Goal: Check status

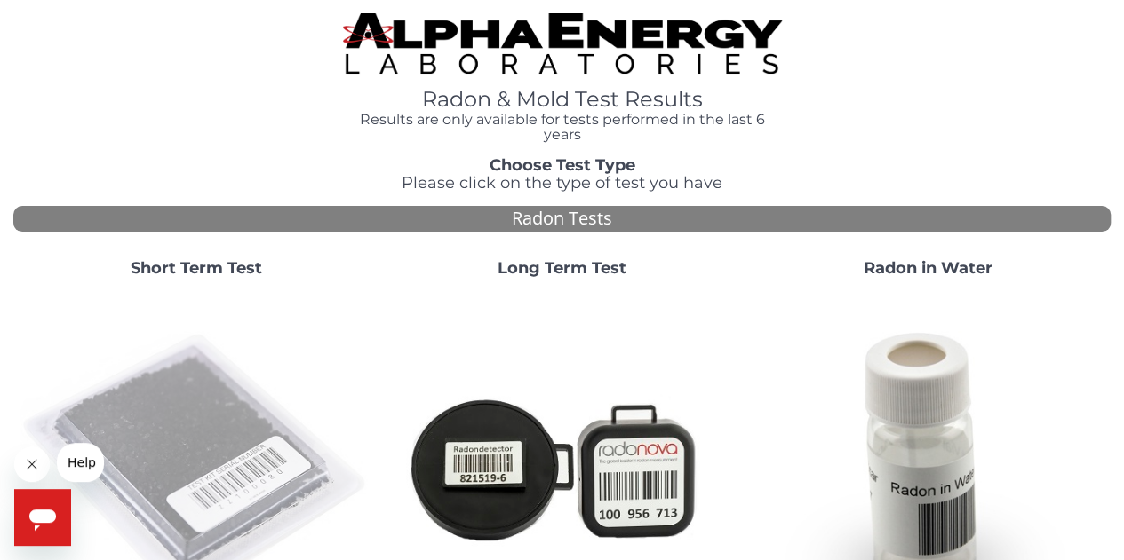
click at [203, 390] on img at bounding box center [196, 468] width 352 height 352
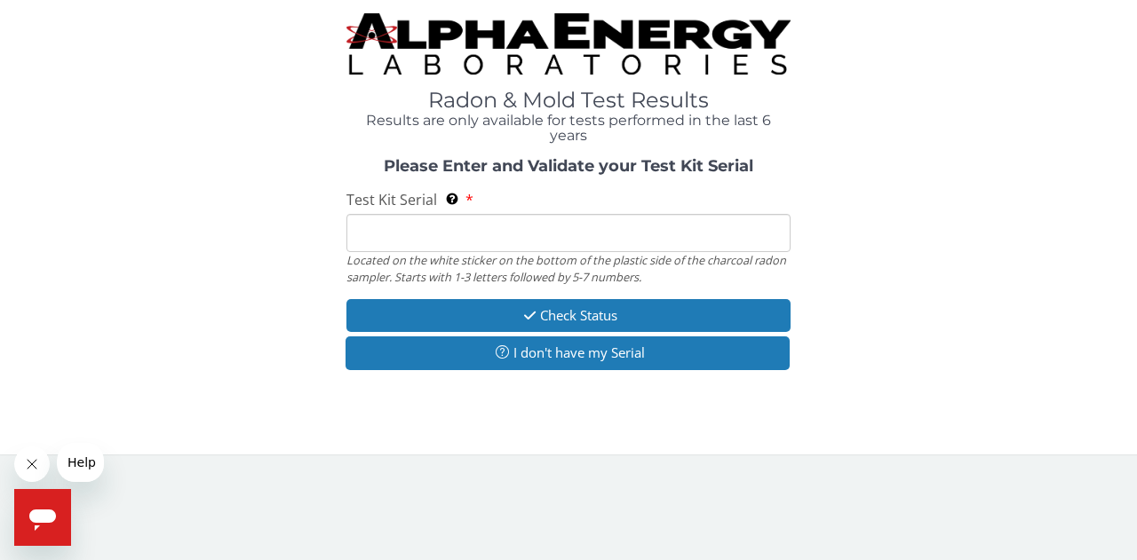
click at [430, 235] on input "Test Kit Serial Located on the white sticker on the bottom of the plastic side …" at bounding box center [568, 233] width 444 height 38
type input "FE465523"
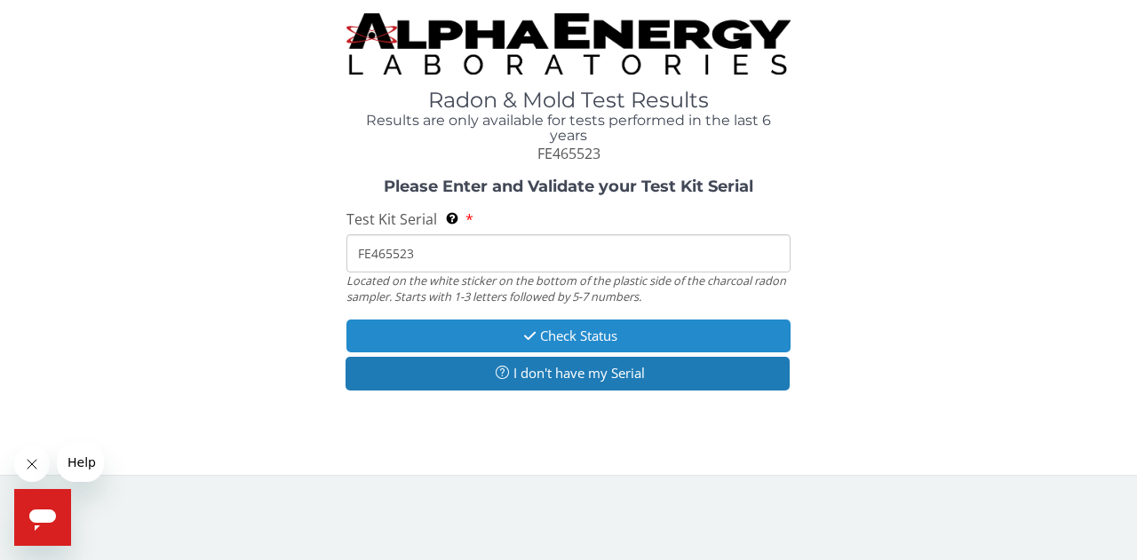
click at [555, 335] on button "Check Status" at bounding box center [568, 336] width 444 height 33
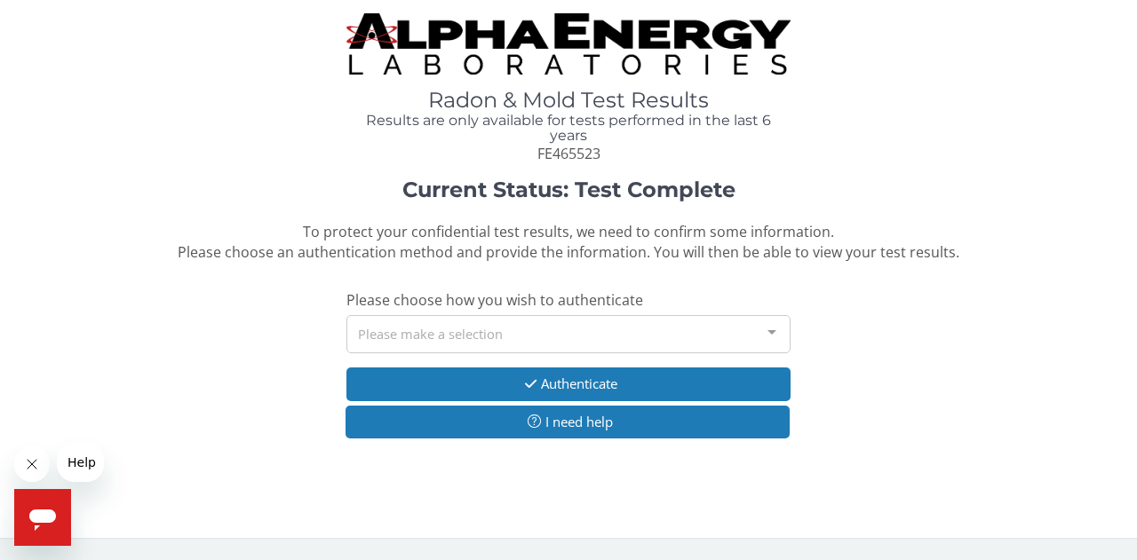
click at [775, 331] on div at bounding box center [772, 333] width 36 height 34
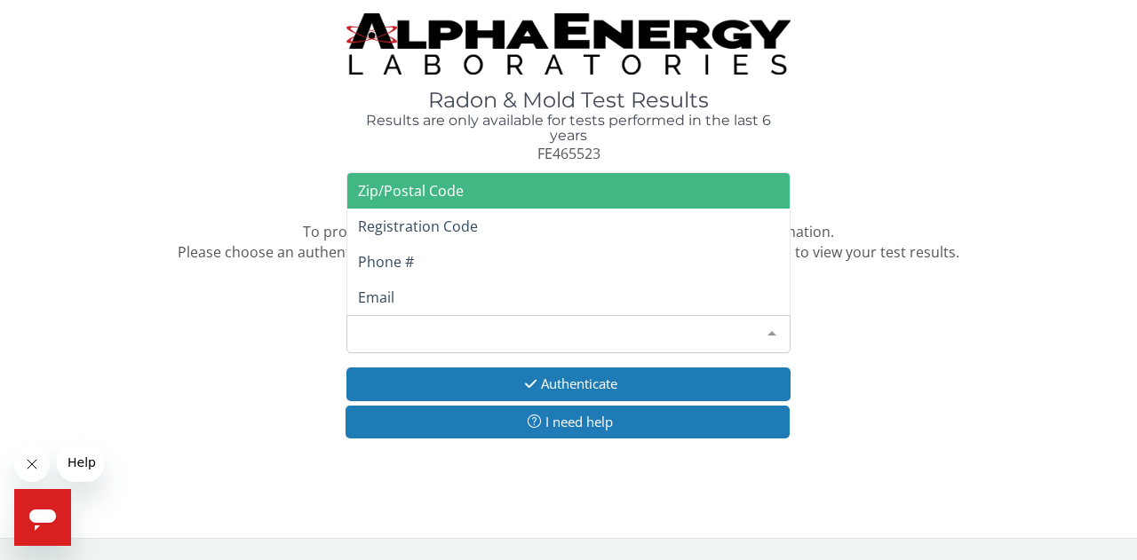
click at [624, 198] on span "Zip/Postal Code" at bounding box center [568, 191] width 442 height 36
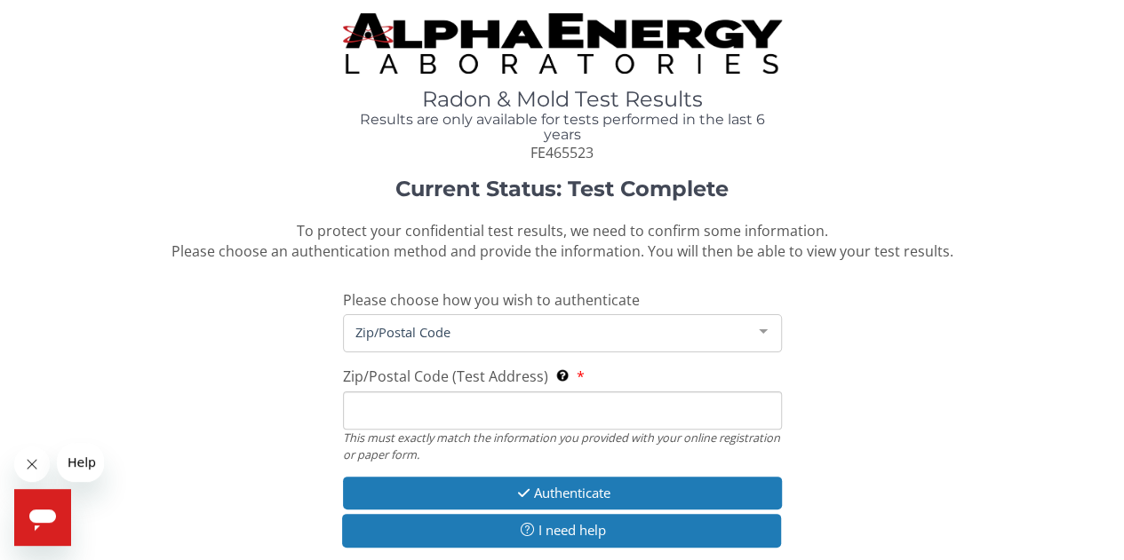
click at [484, 333] on span "Zip/Postal Code" at bounding box center [548, 332] width 394 height 20
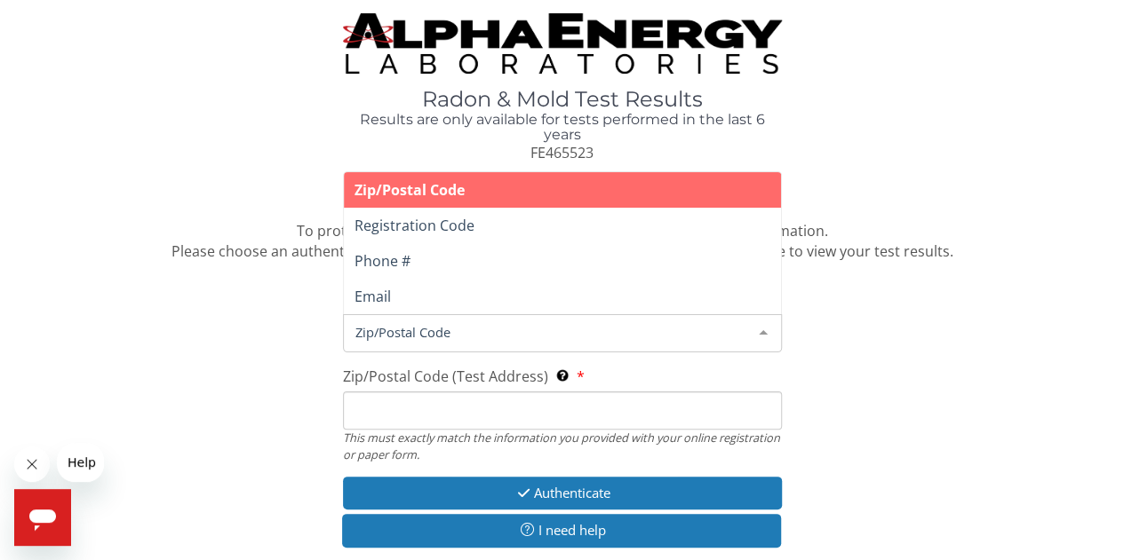
click at [538, 424] on input "Zip/Postal Code (Test Address) This must exactly match the information you prov…" at bounding box center [562, 411] width 439 height 38
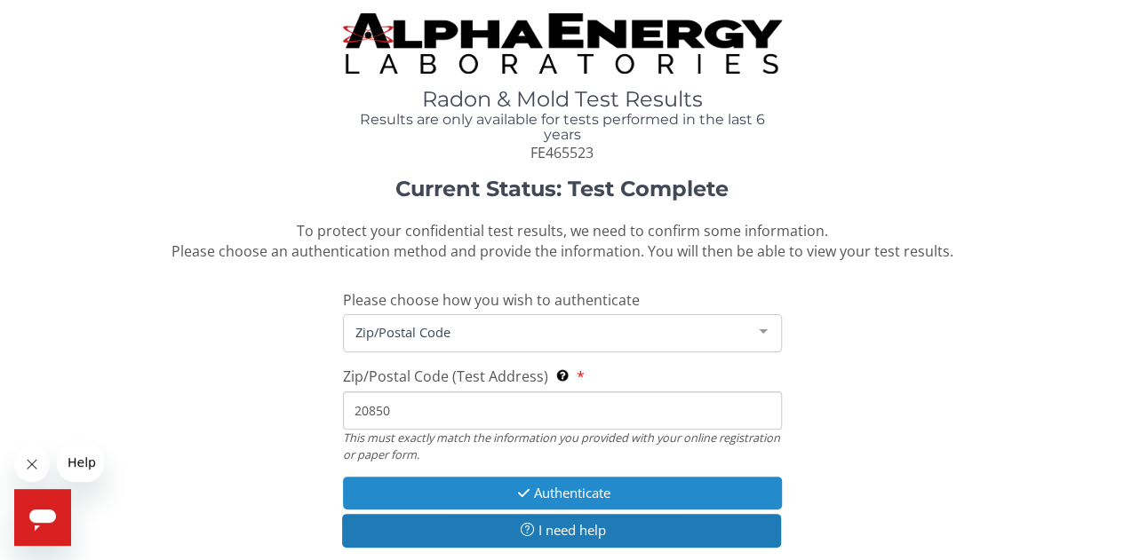
type input "20850"
click at [592, 496] on button "Authenticate" at bounding box center [562, 493] width 439 height 33
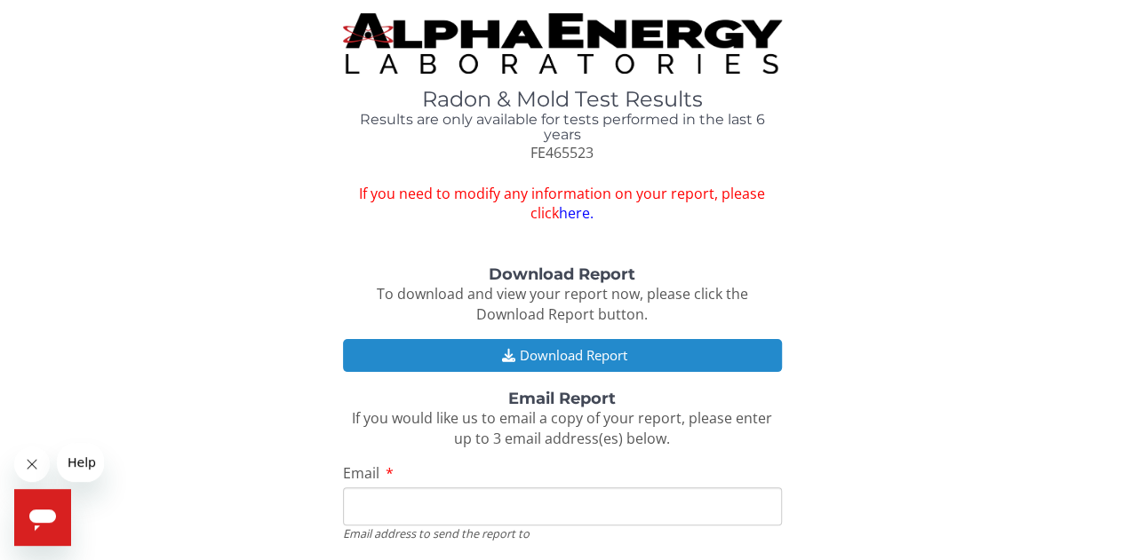
click at [607, 349] on button "Download Report" at bounding box center [562, 355] width 439 height 33
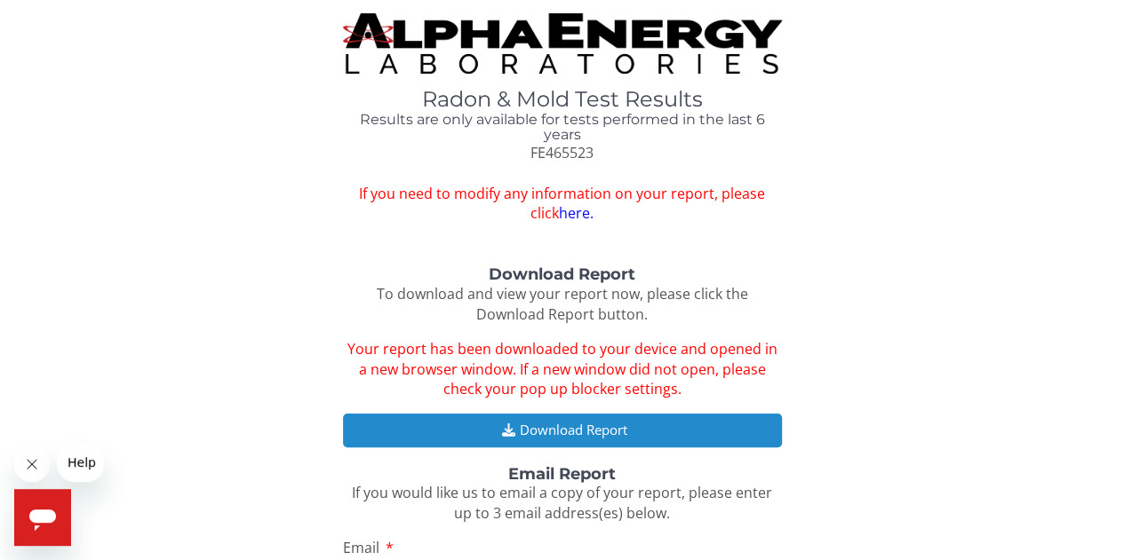
click at [536, 425] on button "Download Report" at bounding box center [562, 430] width 439 height 33
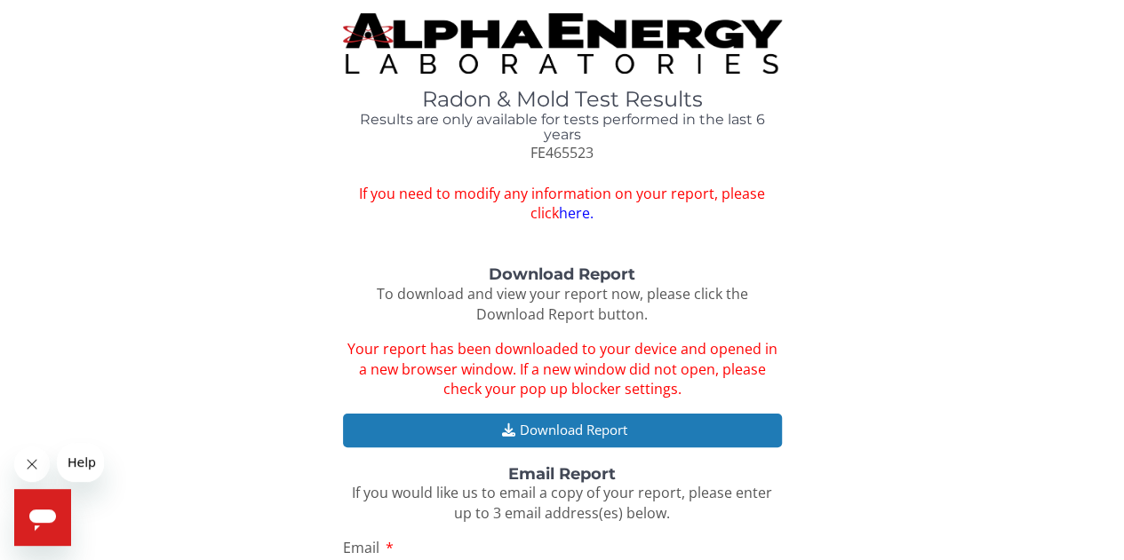
click at [560, 215] on link "here." at bounding box center [576, 213] width 35 height 20
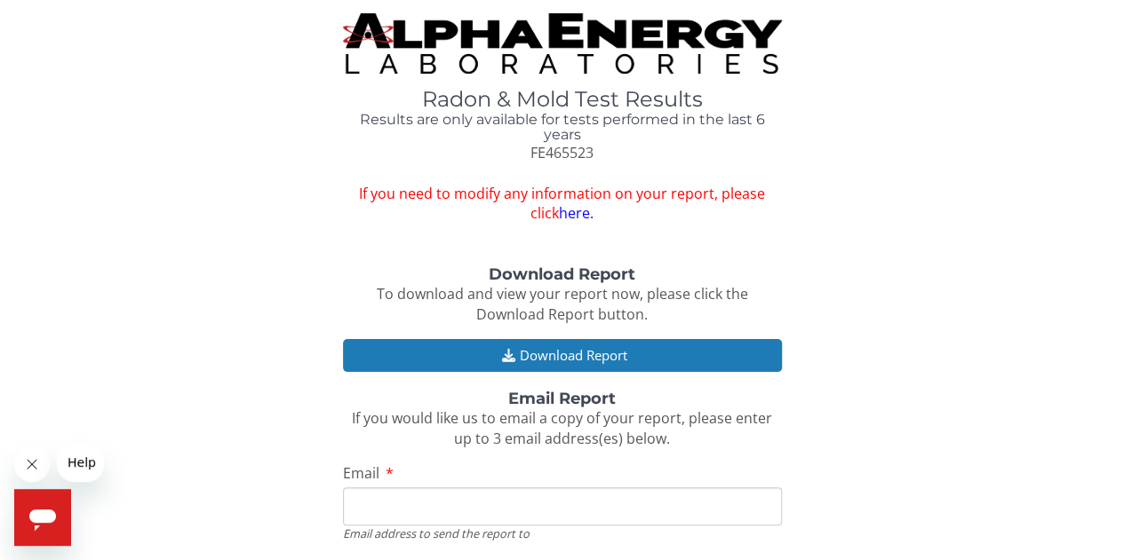
click at [420, 516] on input "Email" at bounding box center [562, 507] width 439 height 38
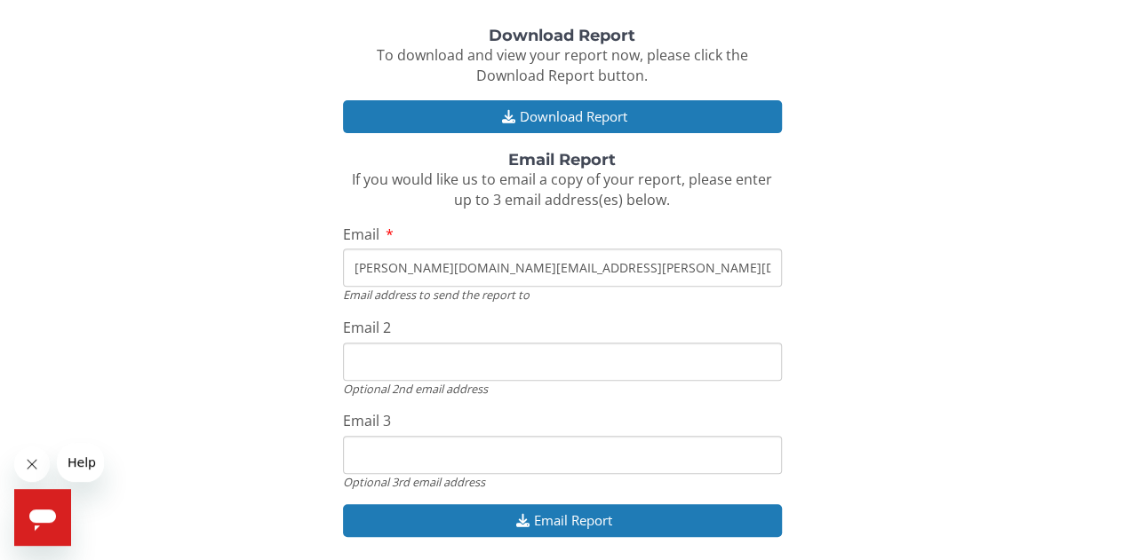
scroll to position [237, 0]
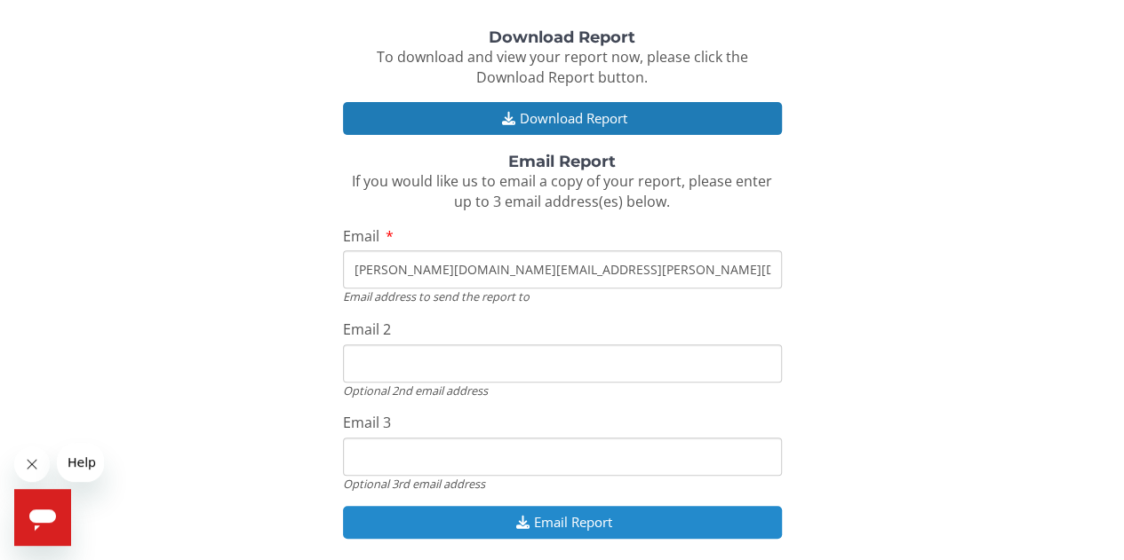
type input "[PERSON_NAME][DOMAIN_NAME][EMAIL_ADDRESS][PERSON_NAME][DOMAIN_NAME]"
click at [581, 523] on button "Email Report" at bounding box center [562, 522] width 439 height 33
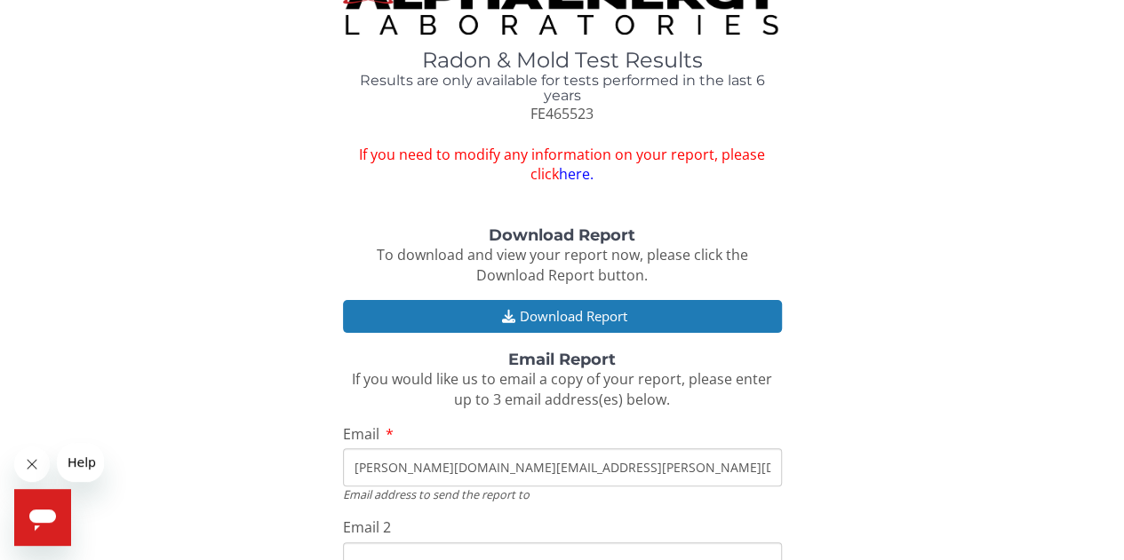
scroll to position [37, 0]
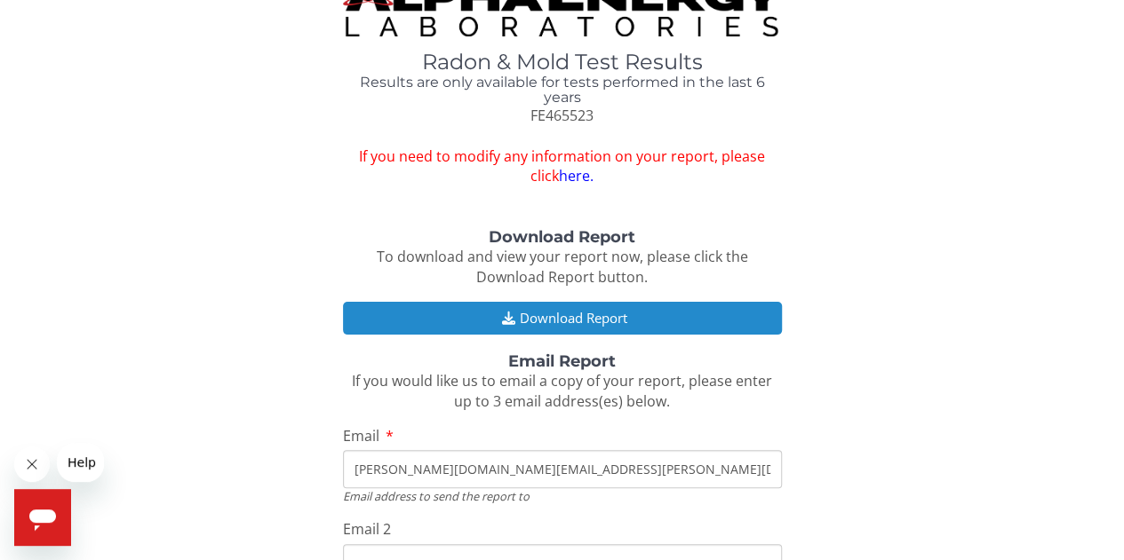
click at [558, 318] on button "Download Report" at bounding box center [562, 318] width 439 height 33
